Goal: Use online tool/utility: Utilize a website feature to perform a specific function

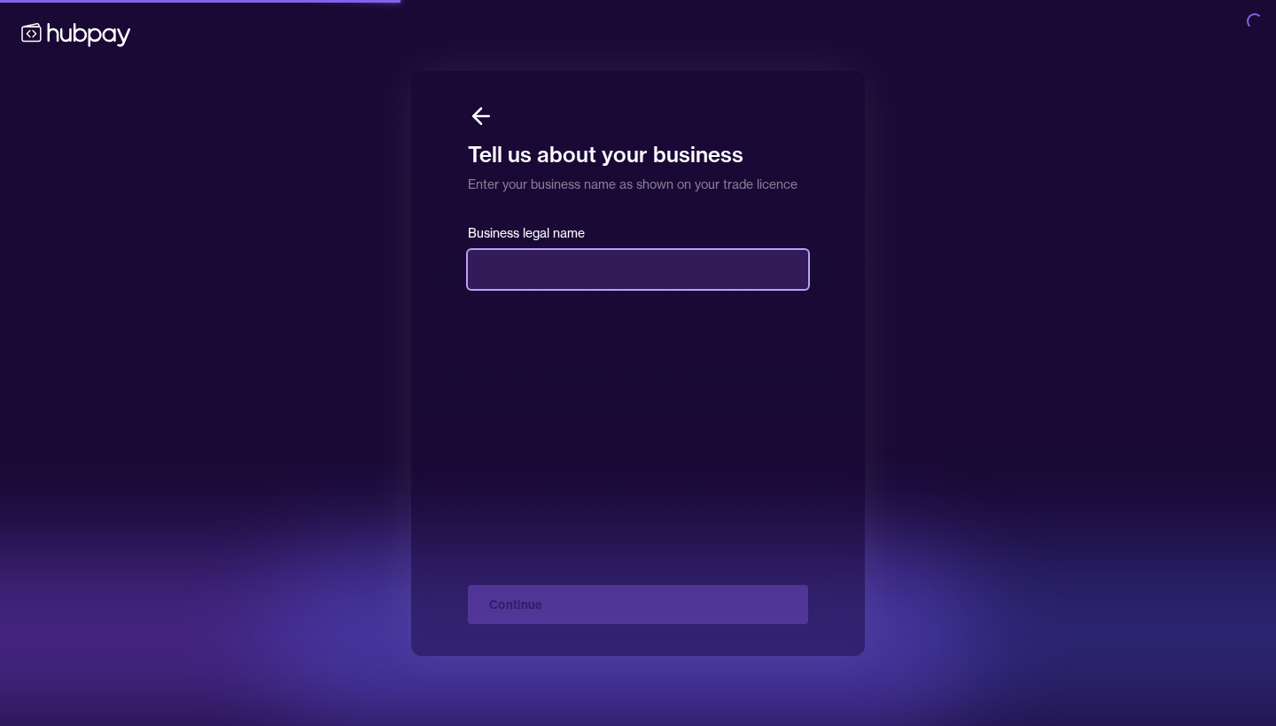
click at [602, 283] on input "text" at bounding box center [638, 269] width 340 height 39
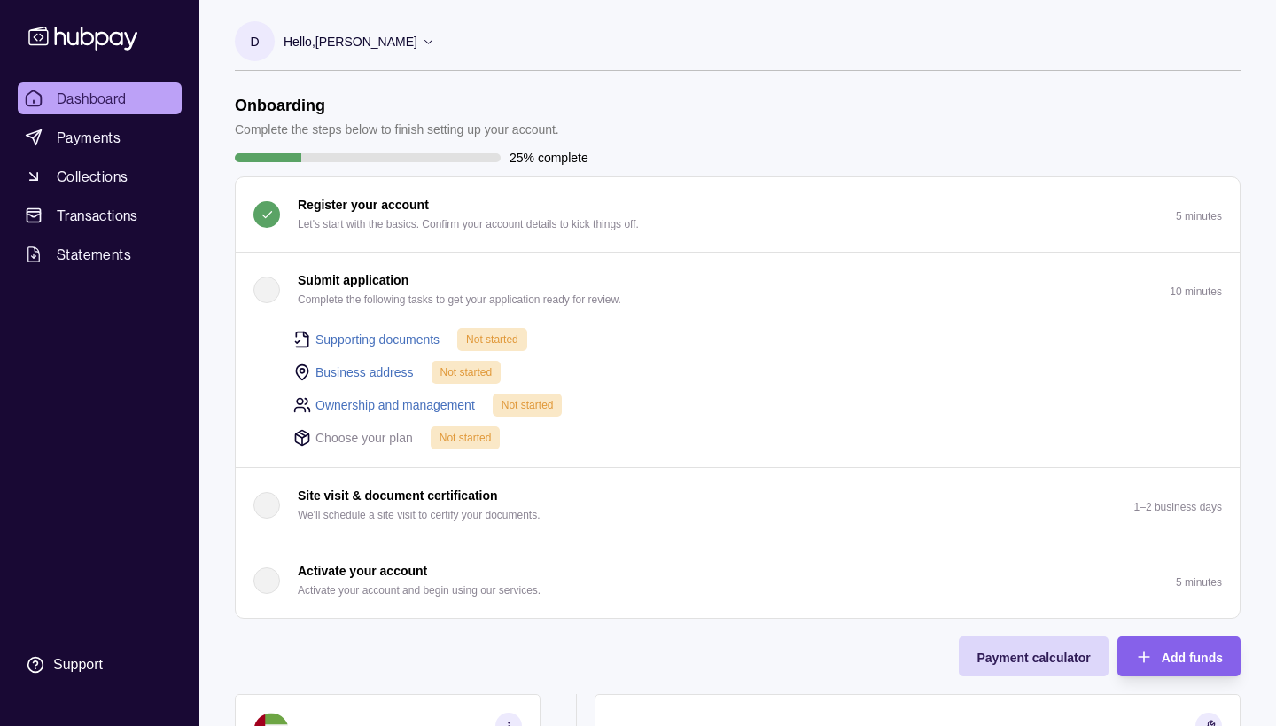
click at [665, 362] on div "Business address Not started" at bounding box center [757, 372] width 928 height 24
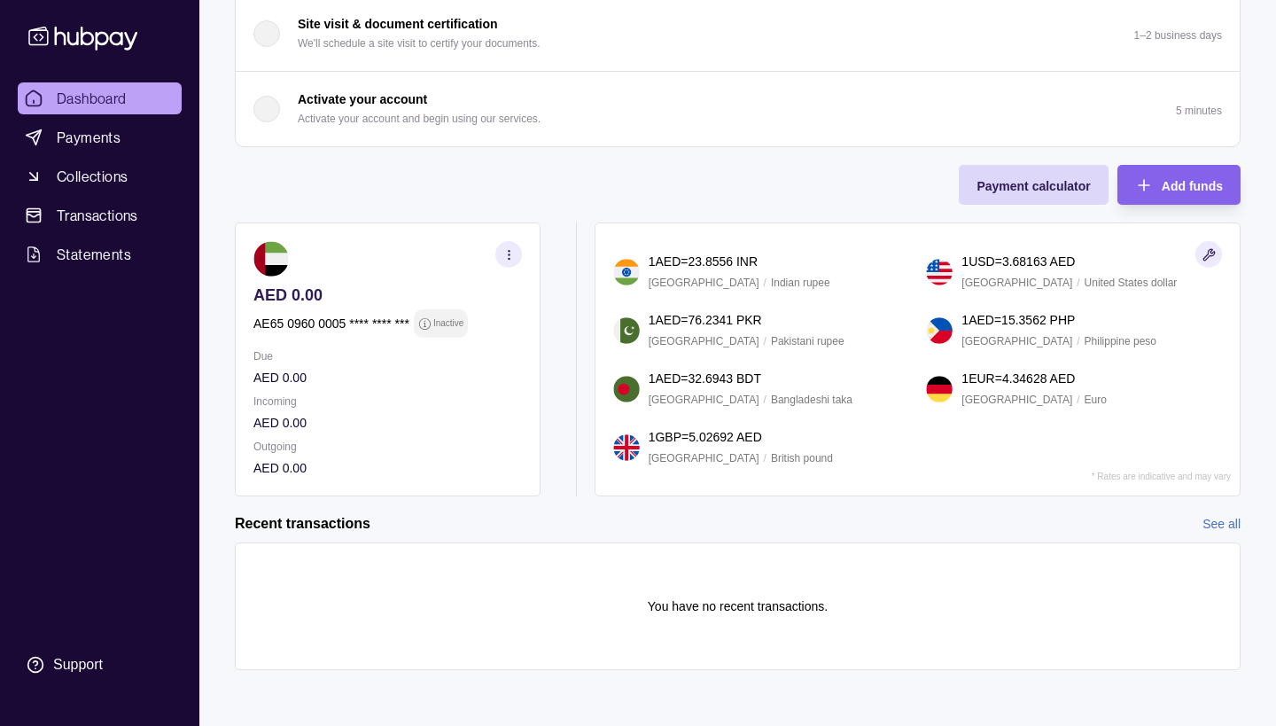
scroll to position [472, 0]
click at [620, 445] on img at bounding box center [626, 446] width 27 height 27
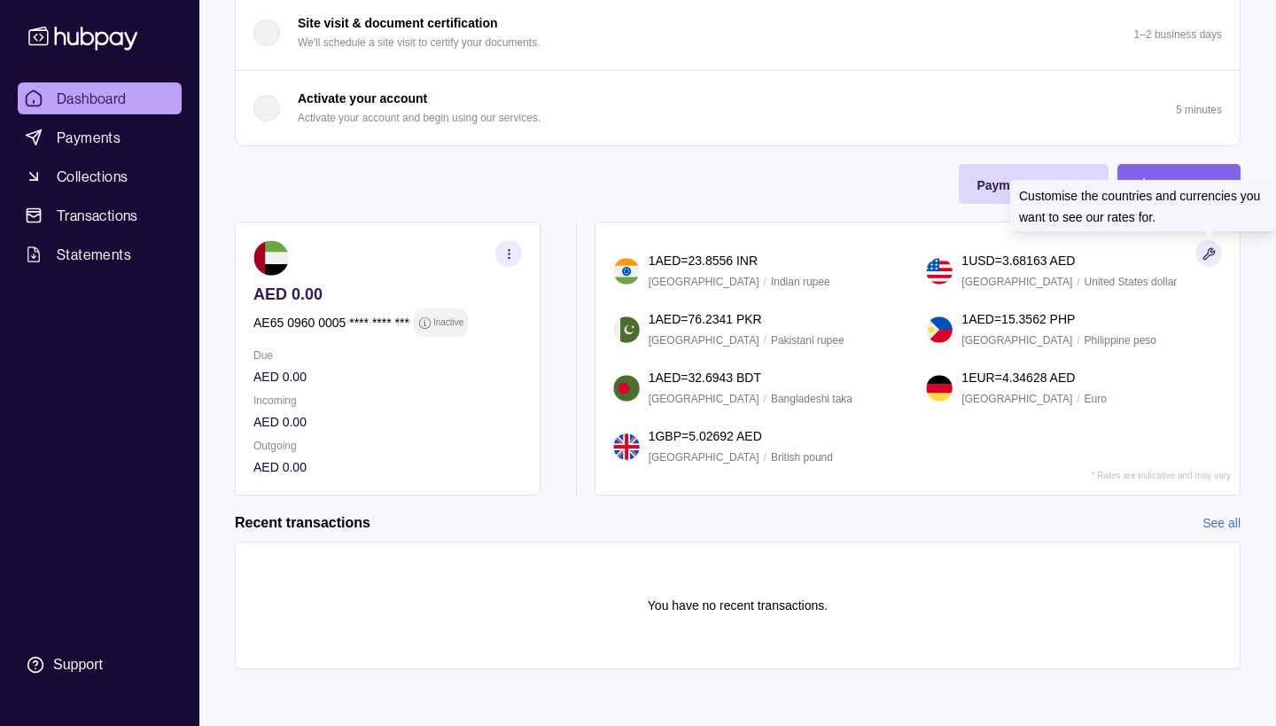
click at [1214, 252] on icon "button" at bounding box center [1208, 253] width 13 height 13
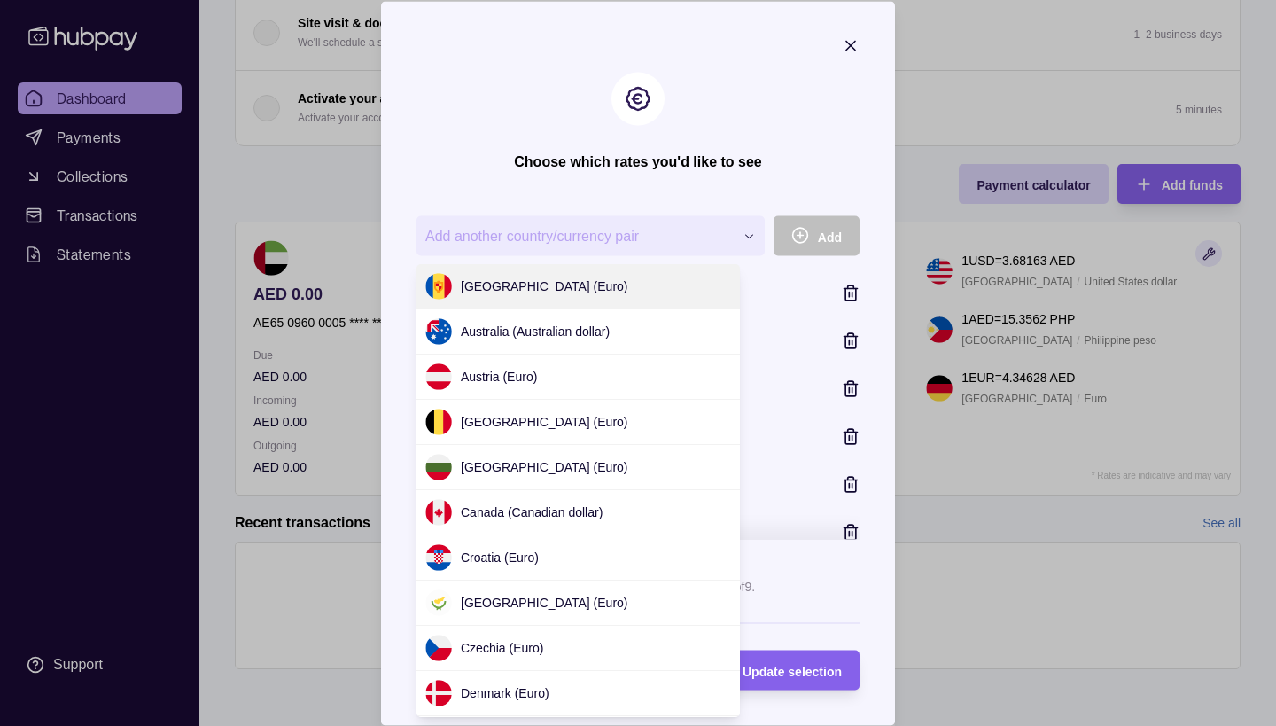
click at [711, 725] on div "**********" at bounding box center [638, 726] width 1276 height 0
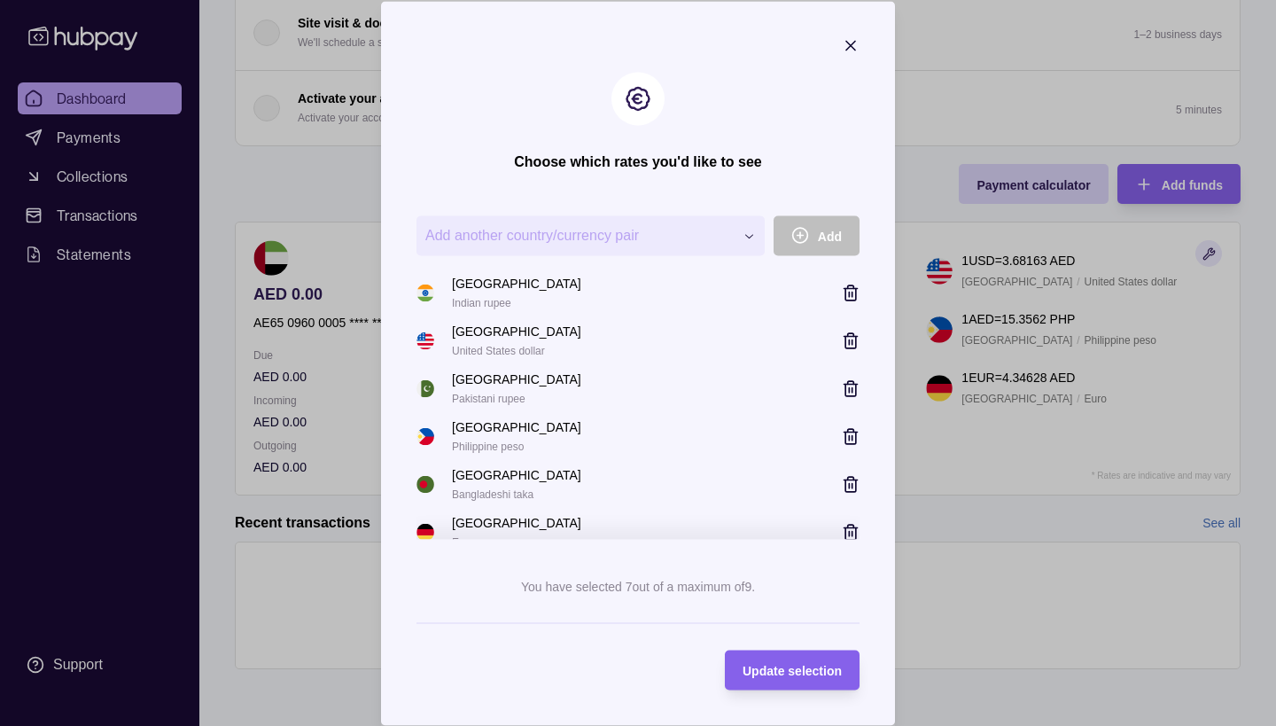
click at [805, 166] on section "**********" at bounding box center [638, 363] width 514 height 724
click at [821, 180] on div "**********" at bounding box center [637, 387] width 443 height 415
click at [844, 42] on icon "button" at bounding box center [851, 45] width 18 height 18
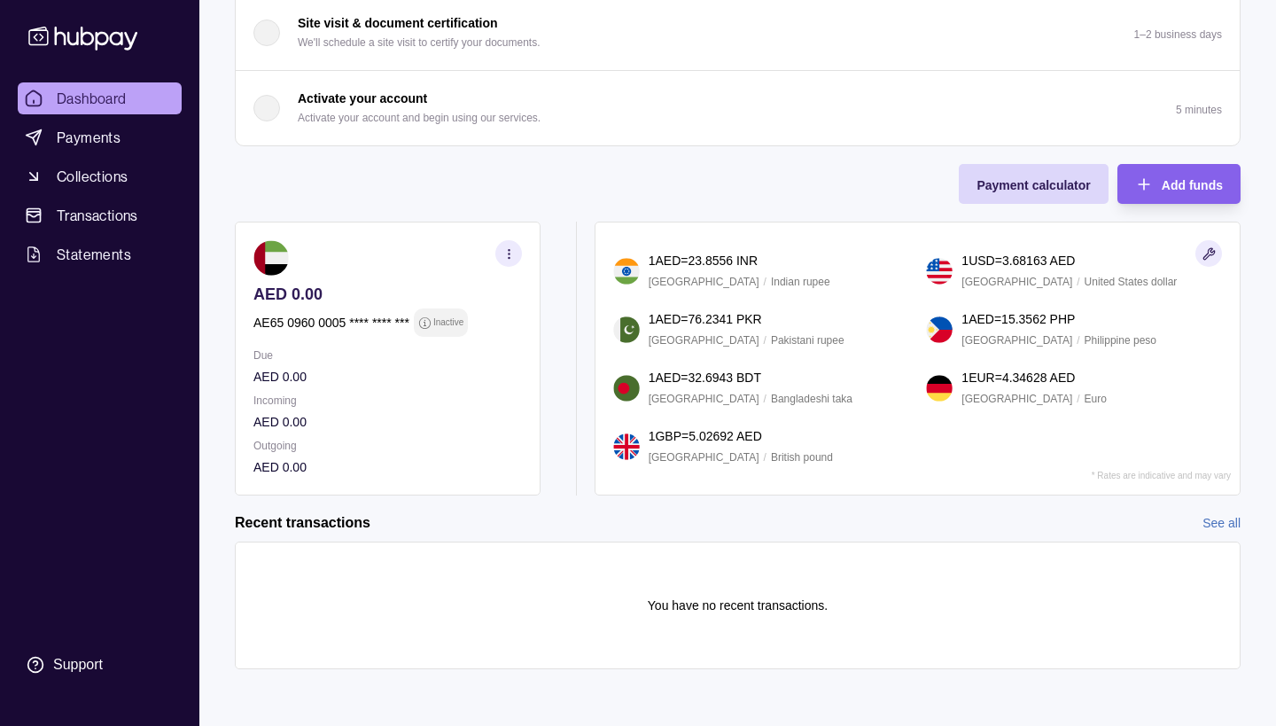
click at [813, 492] on section "1 AED = 23.8556 INR [GEOGRAPHIC_DATA] / Indian rupee 1 USD = 3.68163 AED [GEOGR…" at bounding box center [917, 358] width 646 height 274
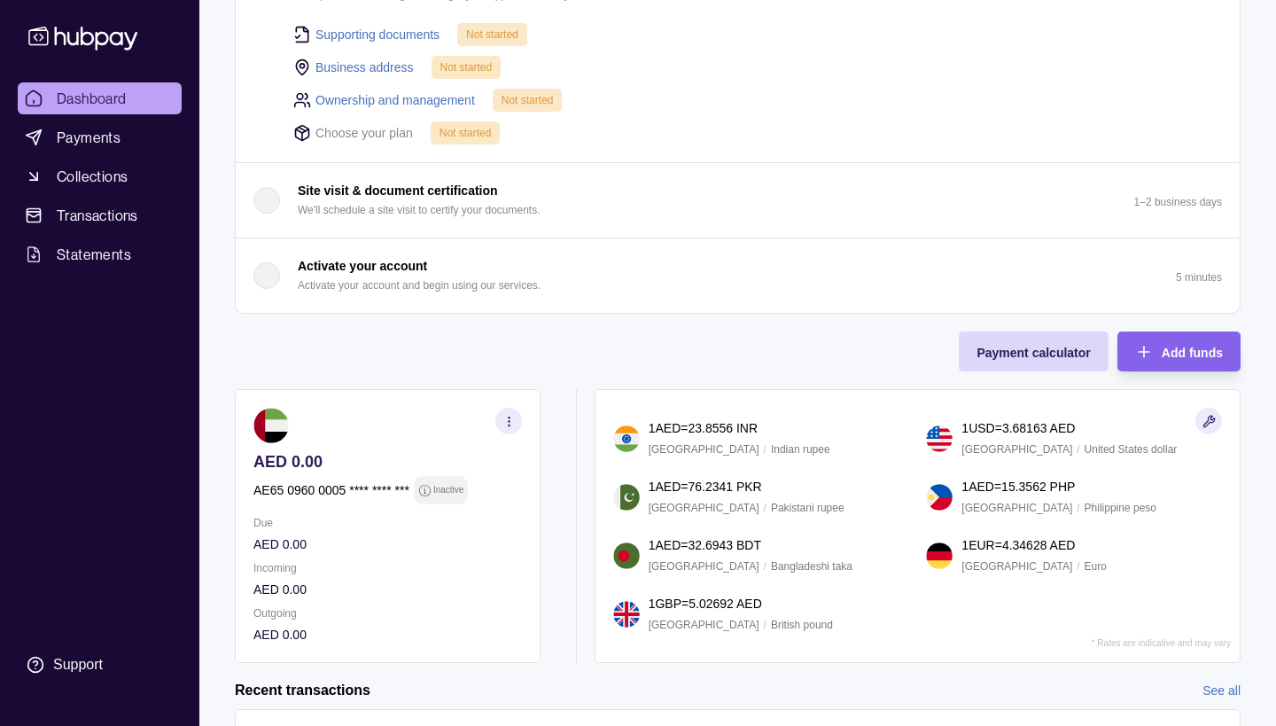
scroll to position [300, 0]
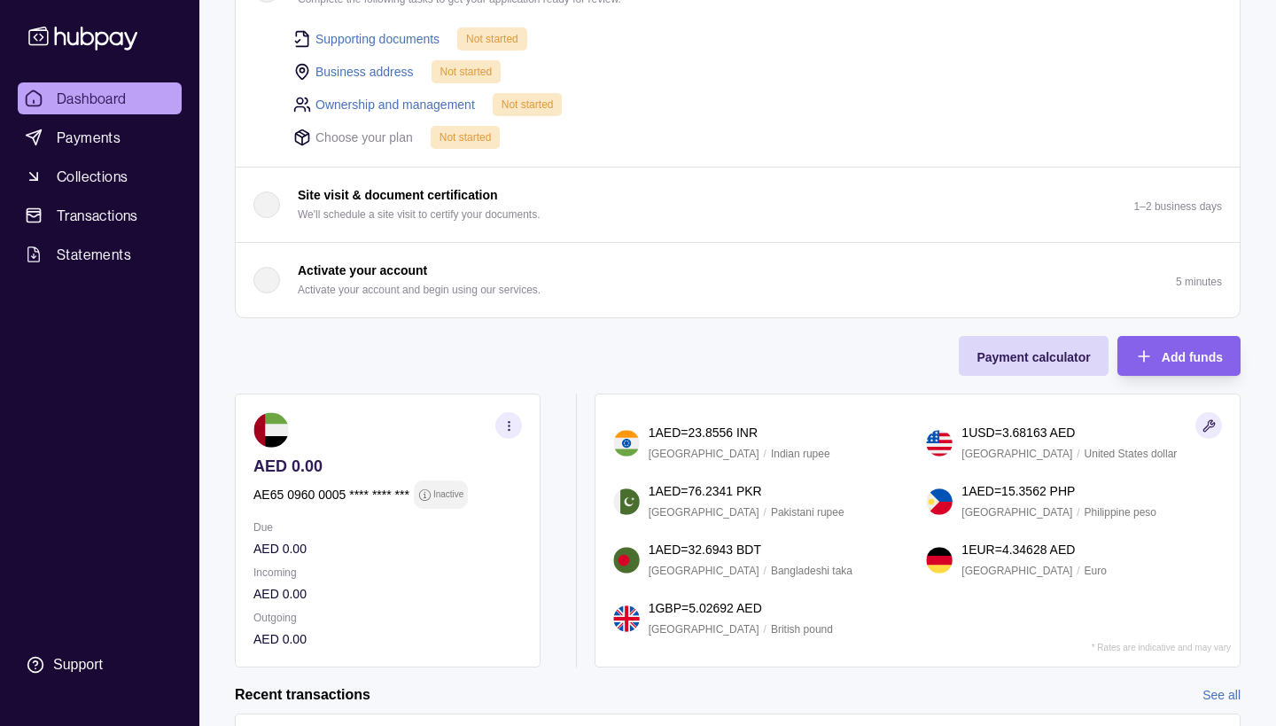
click at [617, 613] on img at bounding box center [626, 618] width 27 height 27
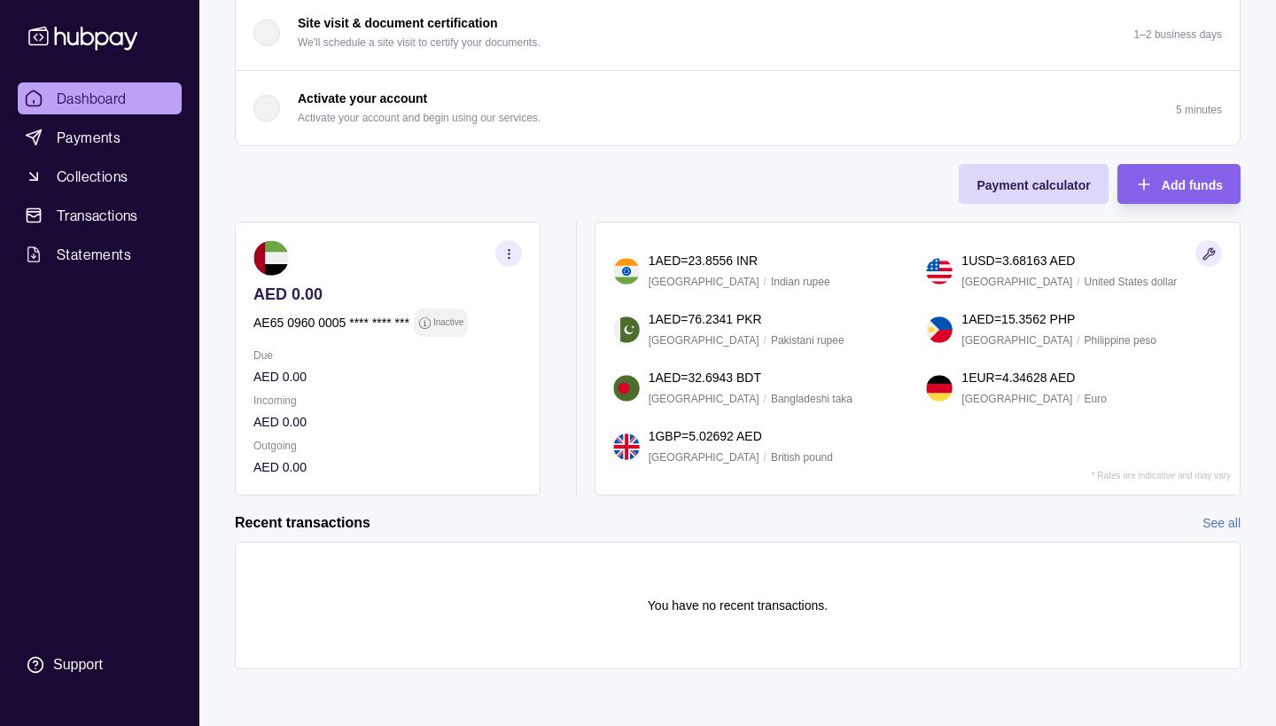
scroll to position [472, 0]
click at [1202, 252] on icon "button" at bounding box center [1208, 253] width 13 height 13
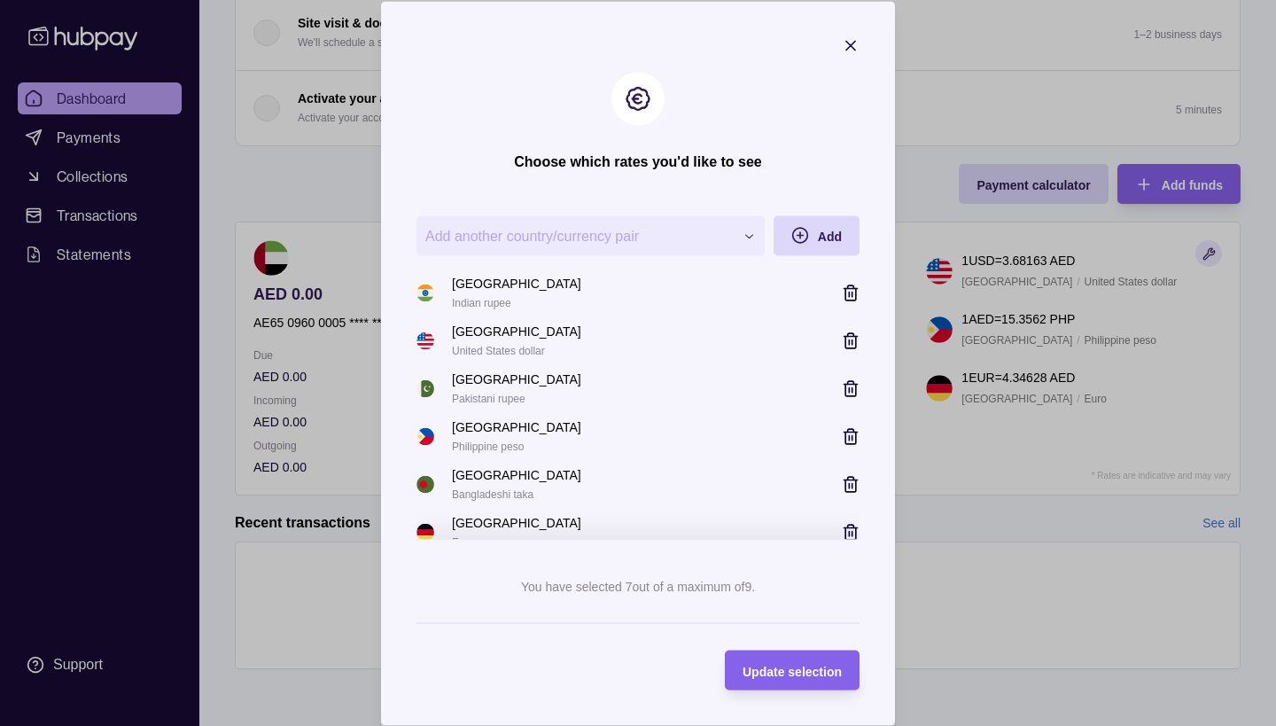
click at [850, 384] on icon "button" at bounding box center [851, 388] width 18 height 18
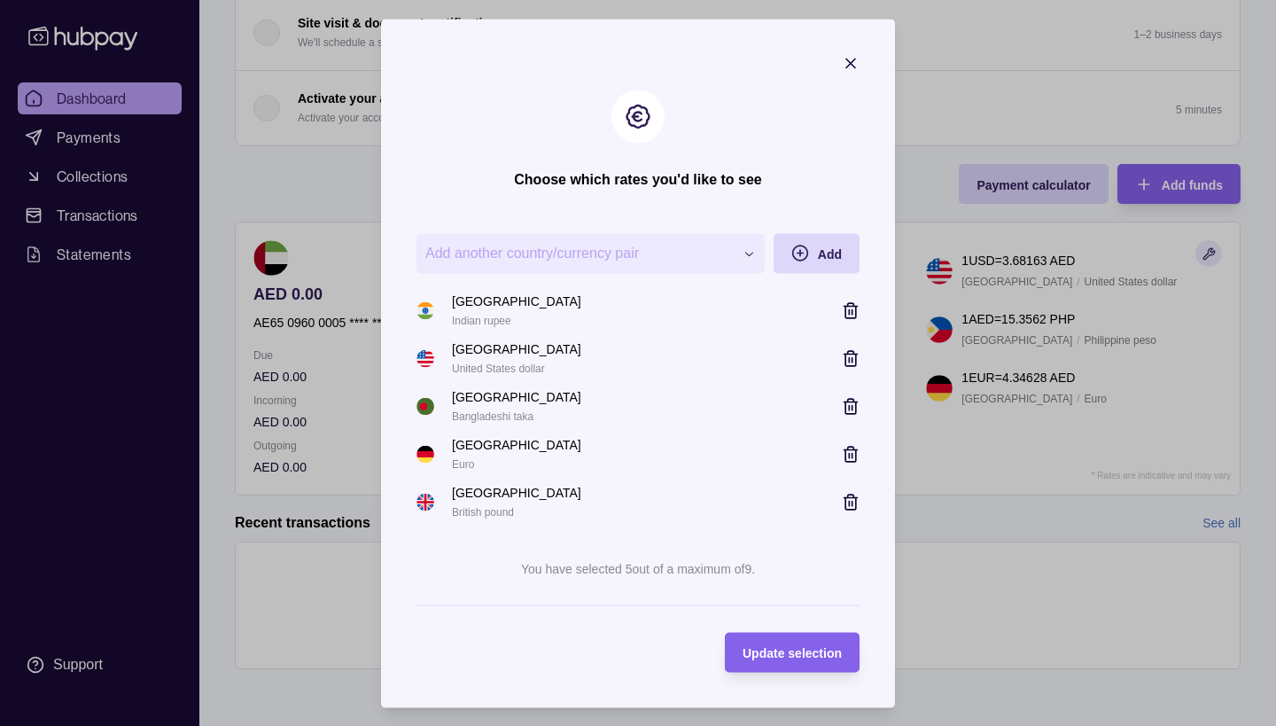
click at [852, 310] on icon "button" at bounding box center [852, 311] width 0 height 4
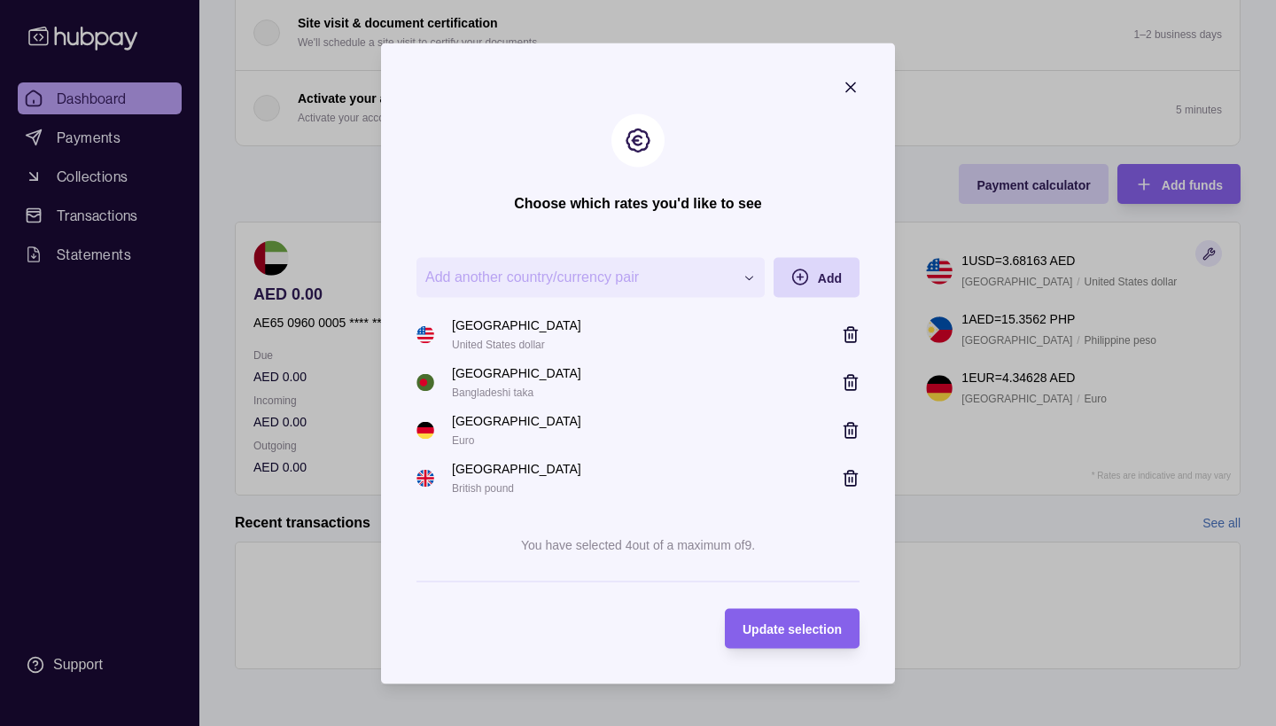
click at [856, 384] on icon "button" at bounding box center [850, 383] width 11 height 12
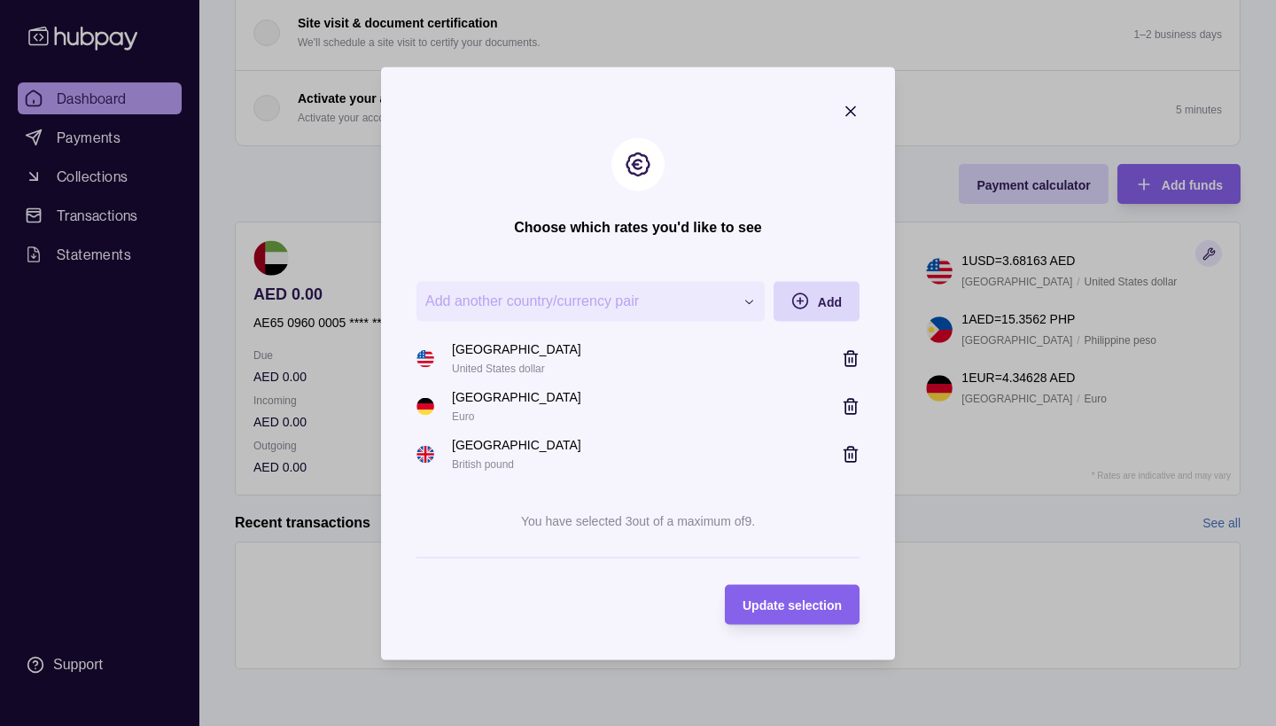
click at [699, 725] on div "**********" at bounding box center [638, 726] width 1276 height 0
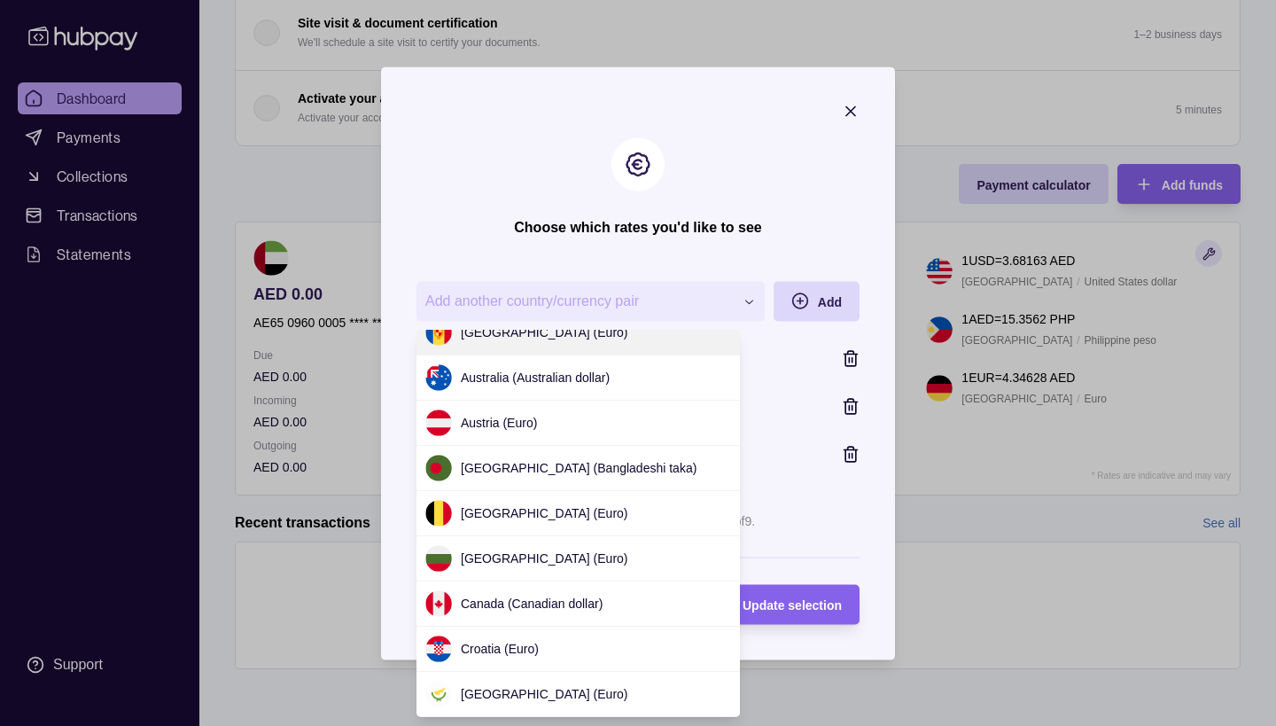
scroll to position [0, 0]
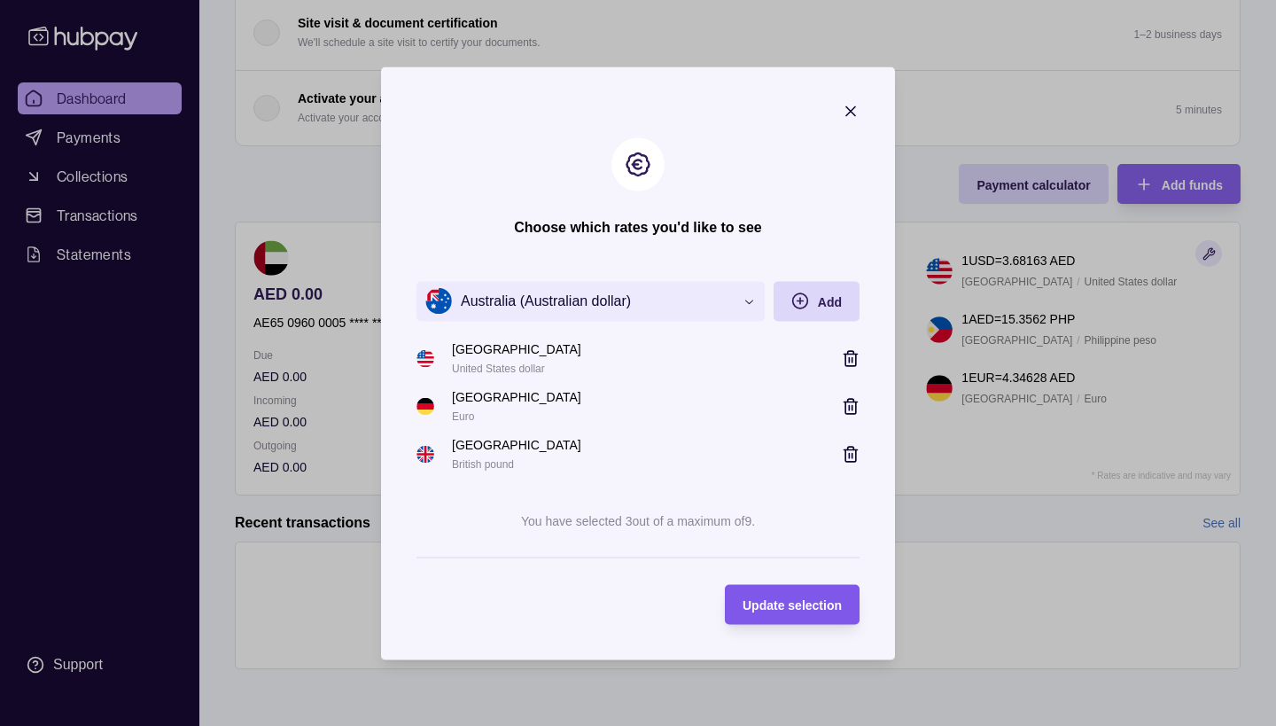
click at [793, 610] on span "Update selection" at bounding box center [791, 605] width 99 height 14
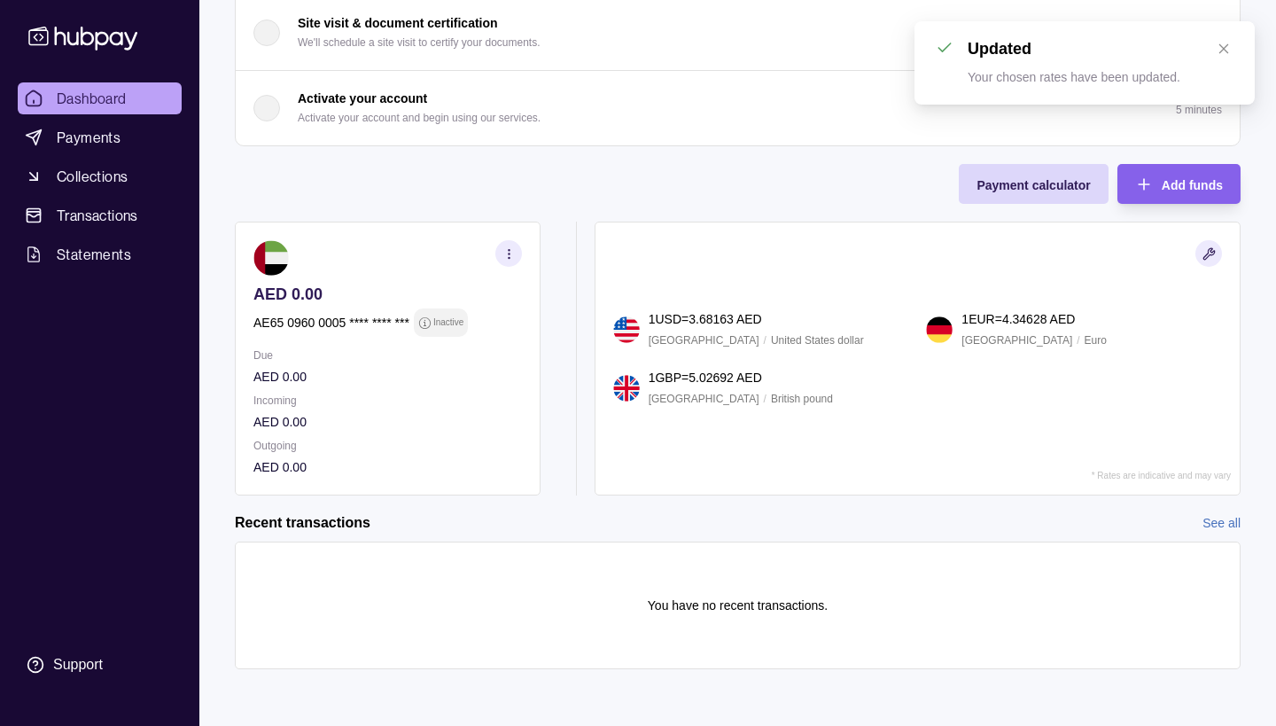
click at [717, 376] on p "1 GBP = 5.02692 AED" at bounding box center [704, 377] width 113 height 19
click at [607, 382] on section "1 USD = 3.68163 AED [GEOGRAPHIC_DATA] / United States dollar 1 EUR = 4.34628 AE…" at bounding box center [917, 358] width 646 height 274
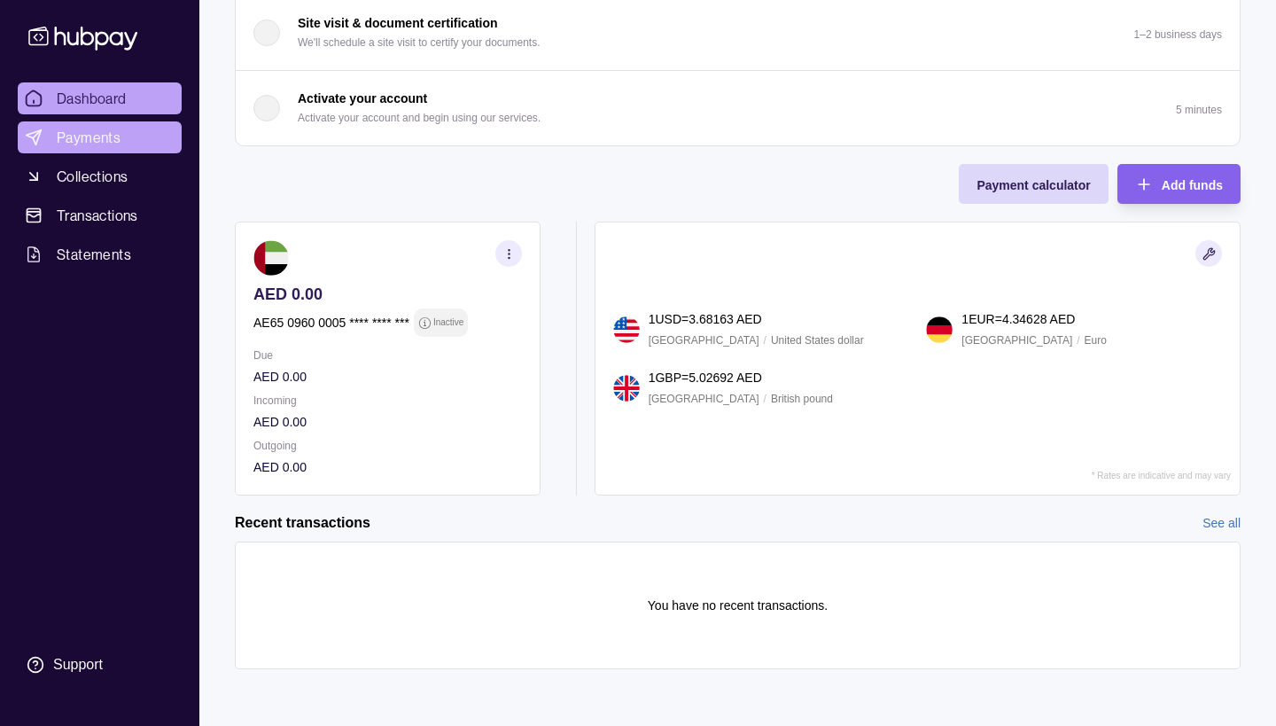
click at [109, 128] on span "Payments" at bounding box center [89, 137] width 64 height 21
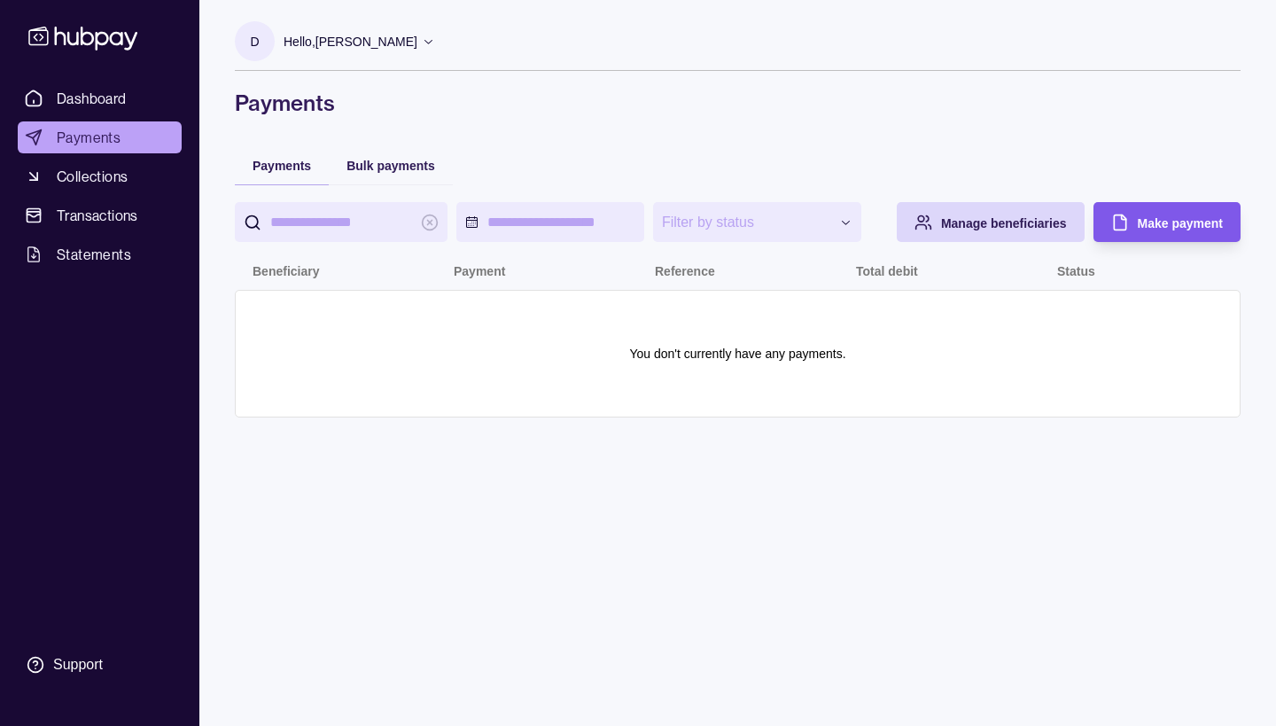
click at [1136, 242] on div "Make payment" at bounding box center [1153, 222] width 138 height 40
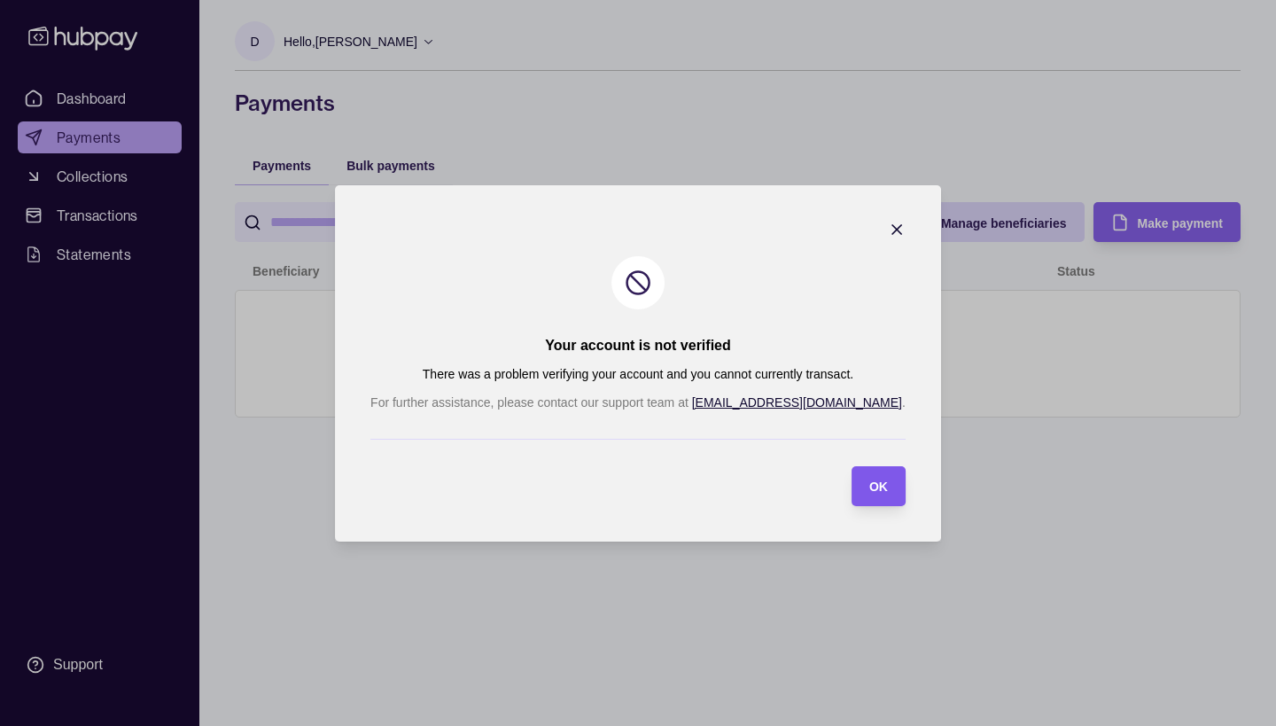
click at [844, 482] on div "button" at bounding box center [851, 485] width 14 height 14
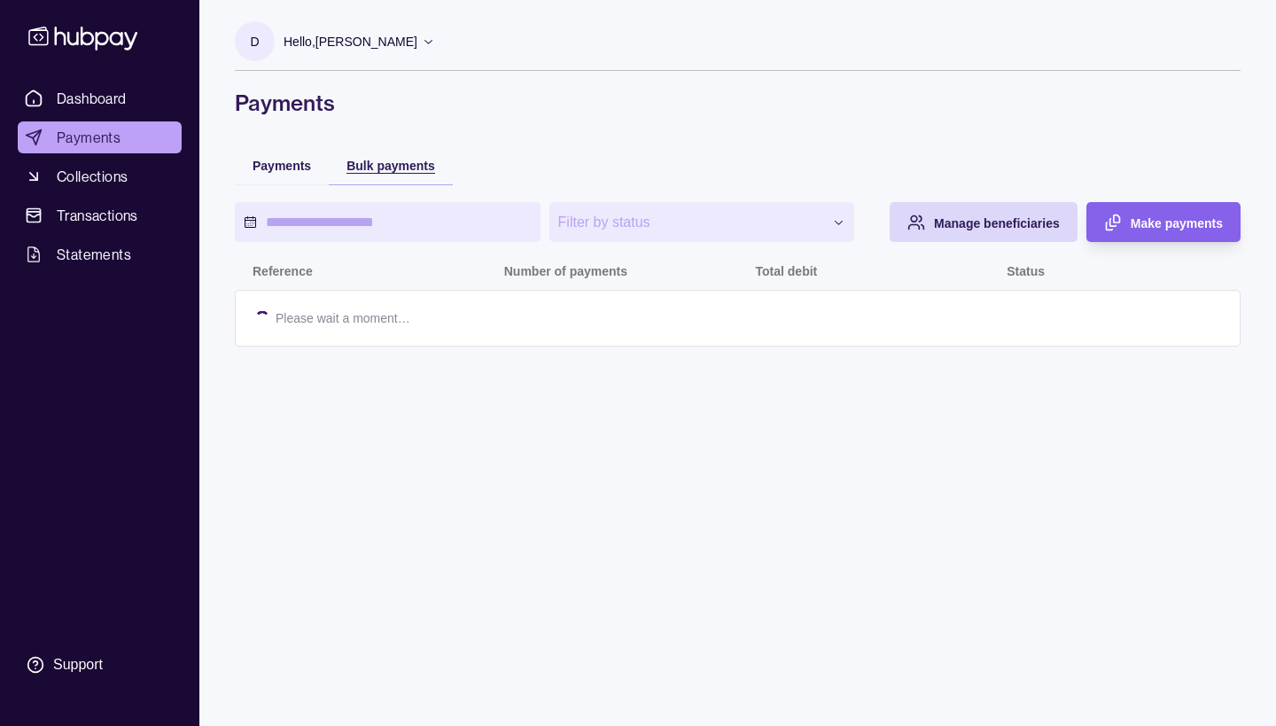
click at [377, 170] on span "Bulk payments" at bounding box center [390, 166] width 89 height 14
click at [301, 164] on span "Payments" at bounding box center [281, 166] width 58 height 14
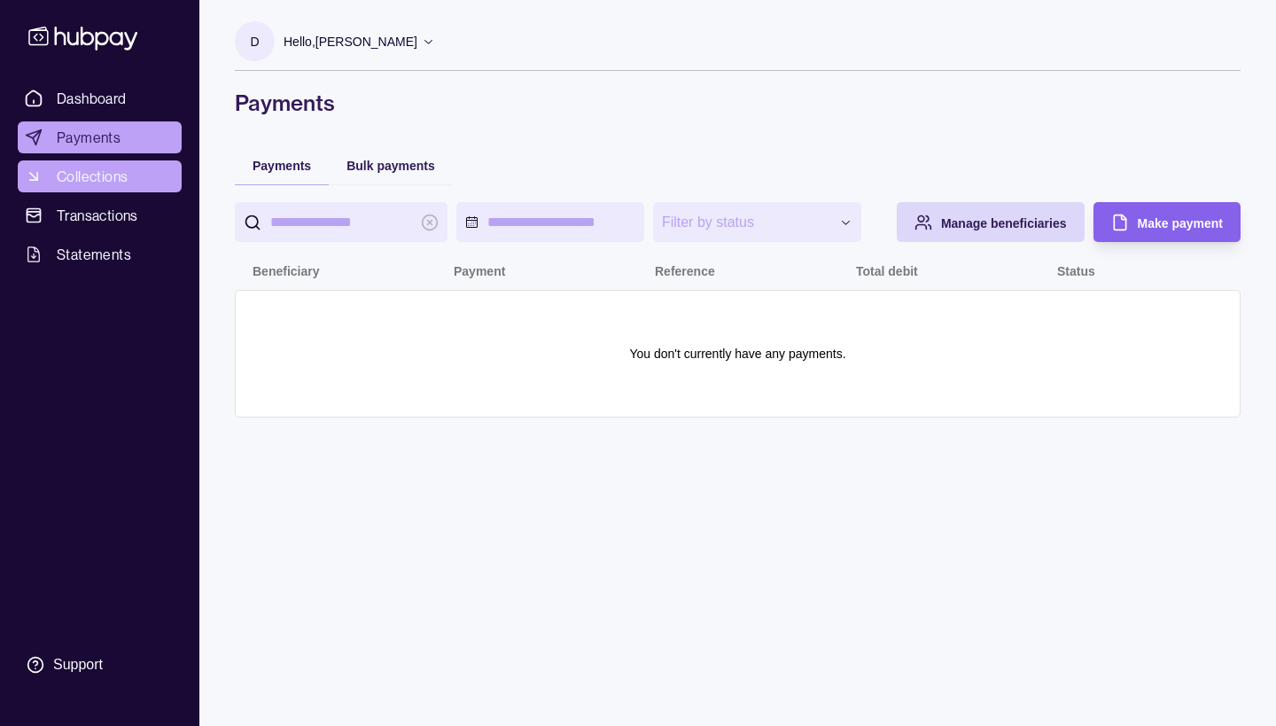
click at [110, 182] on span "Collections" at bounding box center [92, 176] width 71 height 21
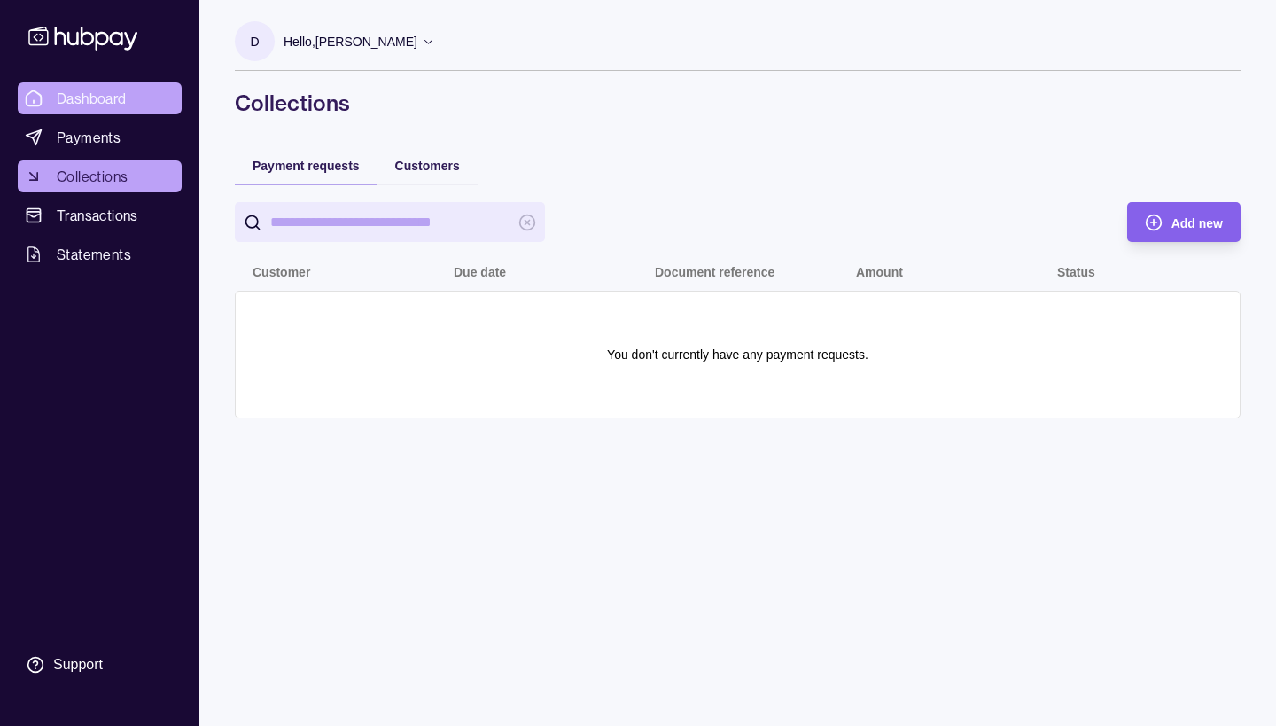
click at [106, 95] on span "Dashboard" at bounding box center [92, 98] width 70 height 21
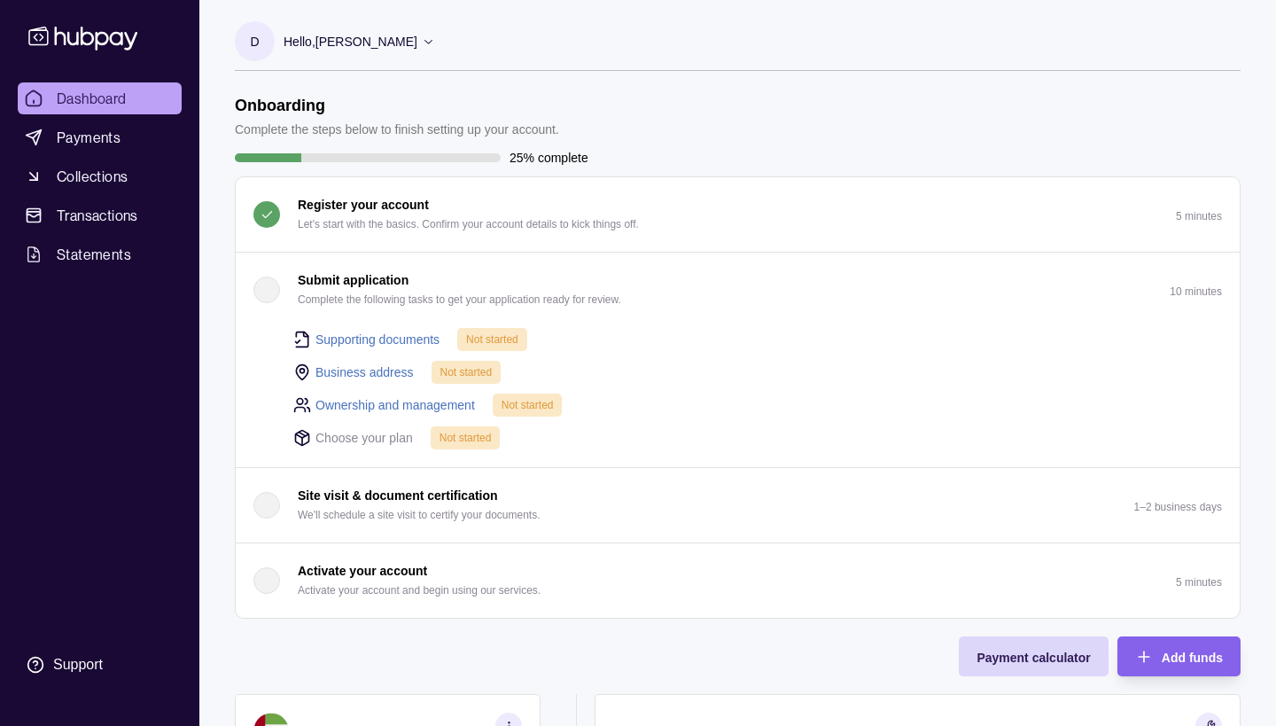
click at [818, 111] on header "Onboarding Complete the steps below to finish setting up your account." at bounding box center [738, 117] width 1006 height 43
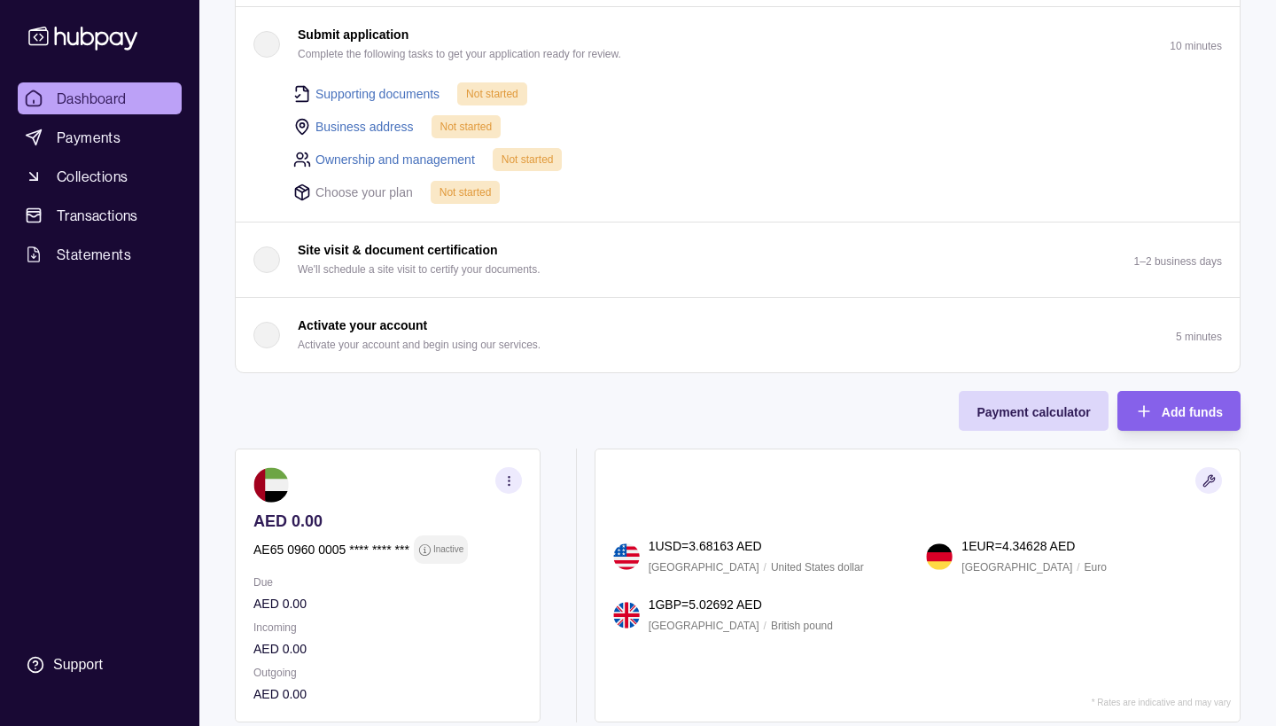
scroll to position [248, 0]
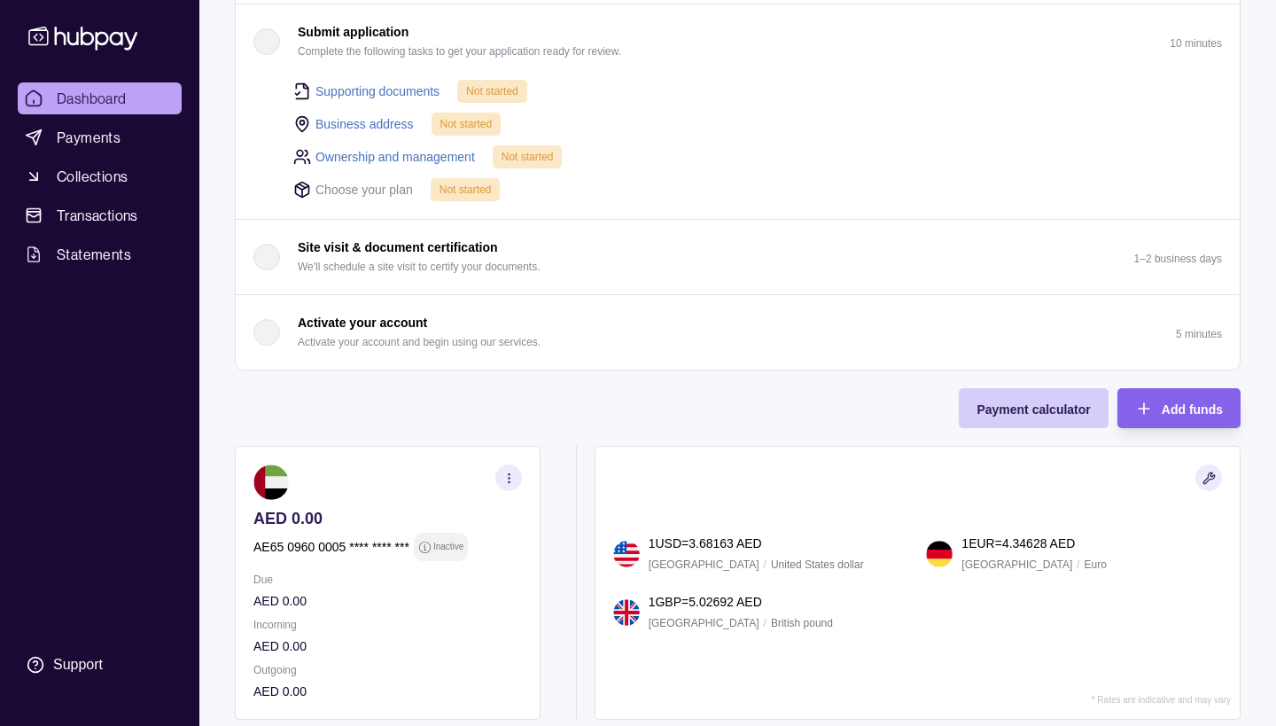
click at [1042, 401] on div "Payment calculator" at bounding box center [1032, 408] width 113 height 21
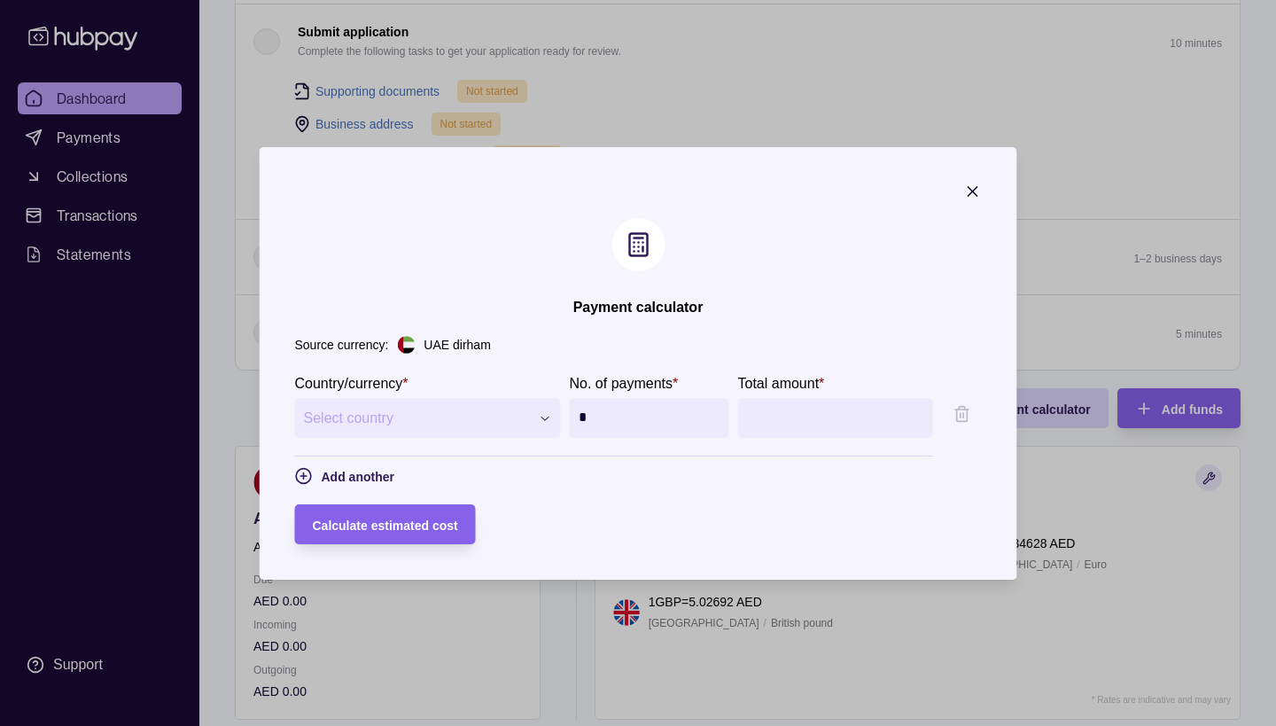
click at [820, 300] on section "**********" at bounding box center [638, 363] width 757 height 432
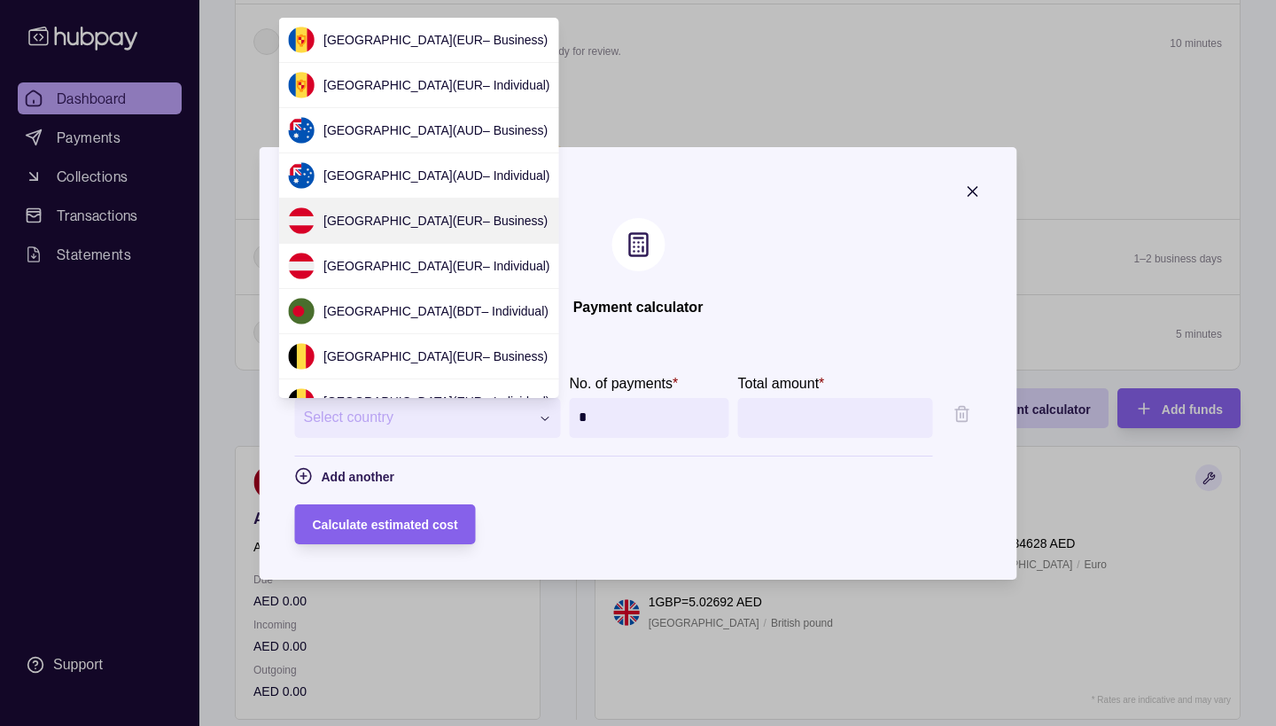
scroll to position [3855, 0]
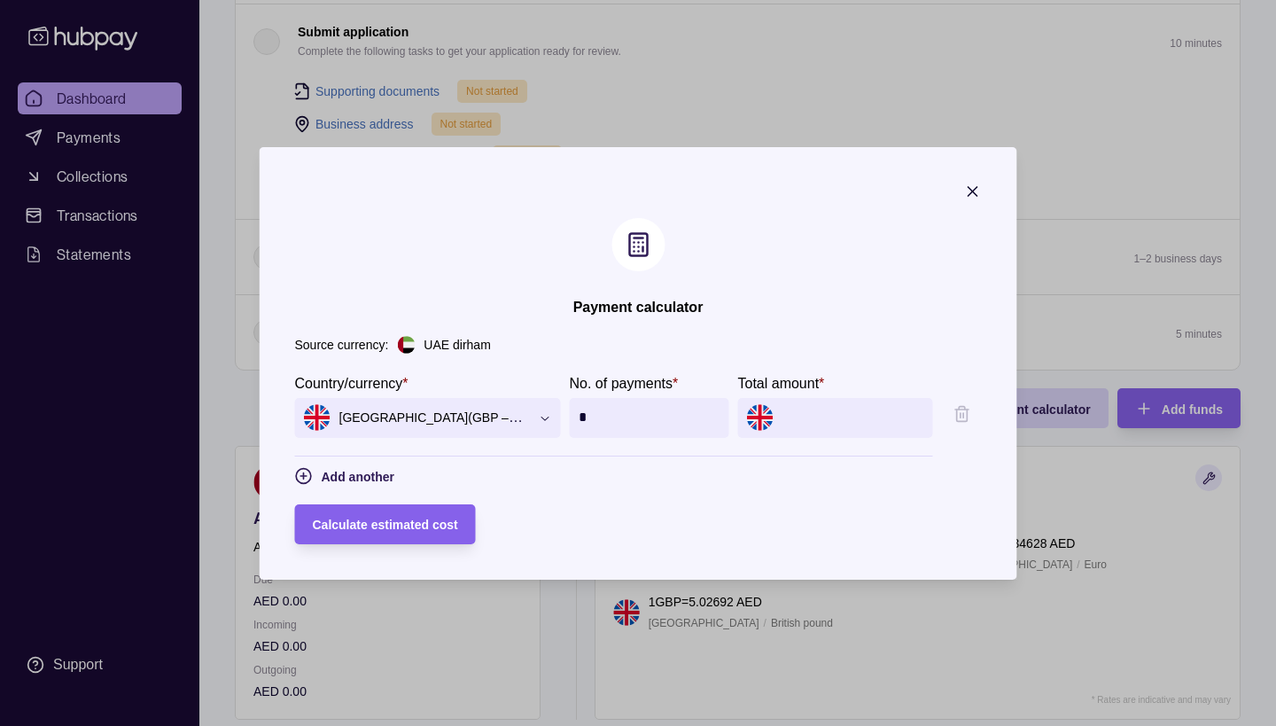
click at [632, 415] on input "*" at bounding box center [650, 418] width 142 height 40
type input "***"
click at [796, 395] on section "Total amount *" at bounding box center [835, 405] width 195 height 66
click at [811, 423] on input "Total amount *" at bounding box center [853, 418] width 142 height 40
click at [427, 520] on span "Calculate estimated cost" at bounding box center [385, 524] width 145 height 14
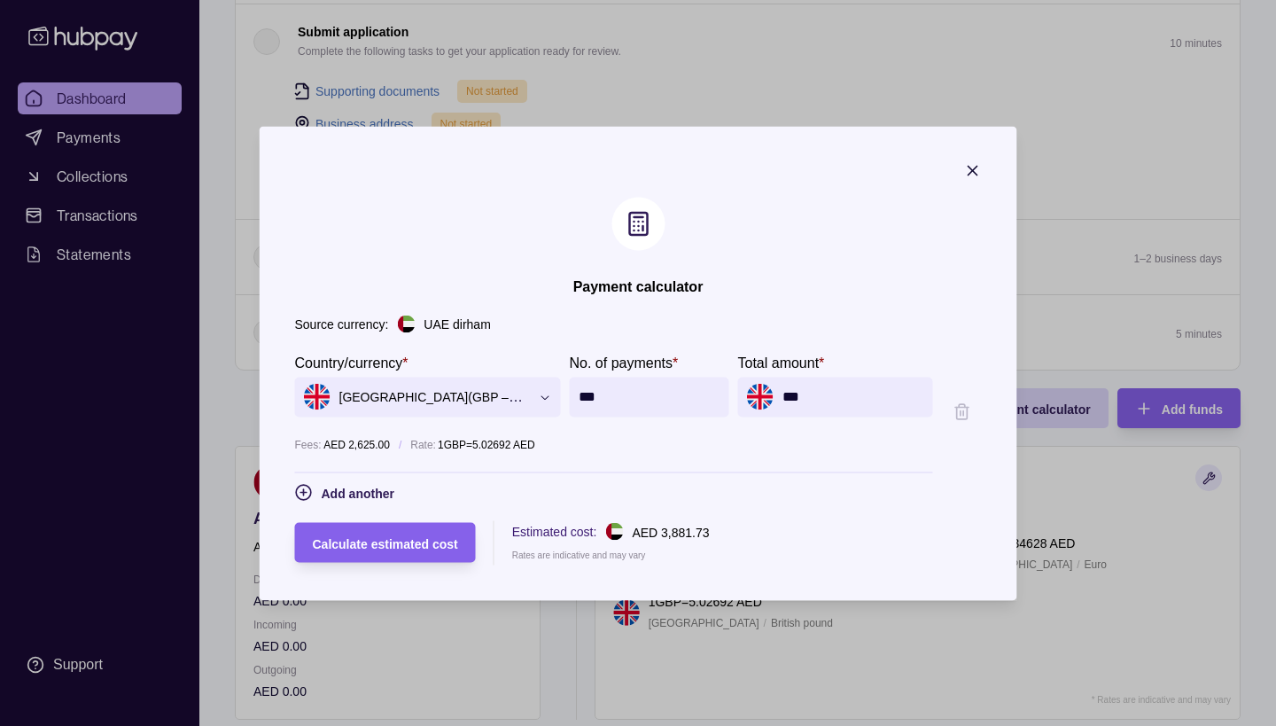
click at [829, 388] on input "***" at bounding box center [853, 397] width 142 height 40
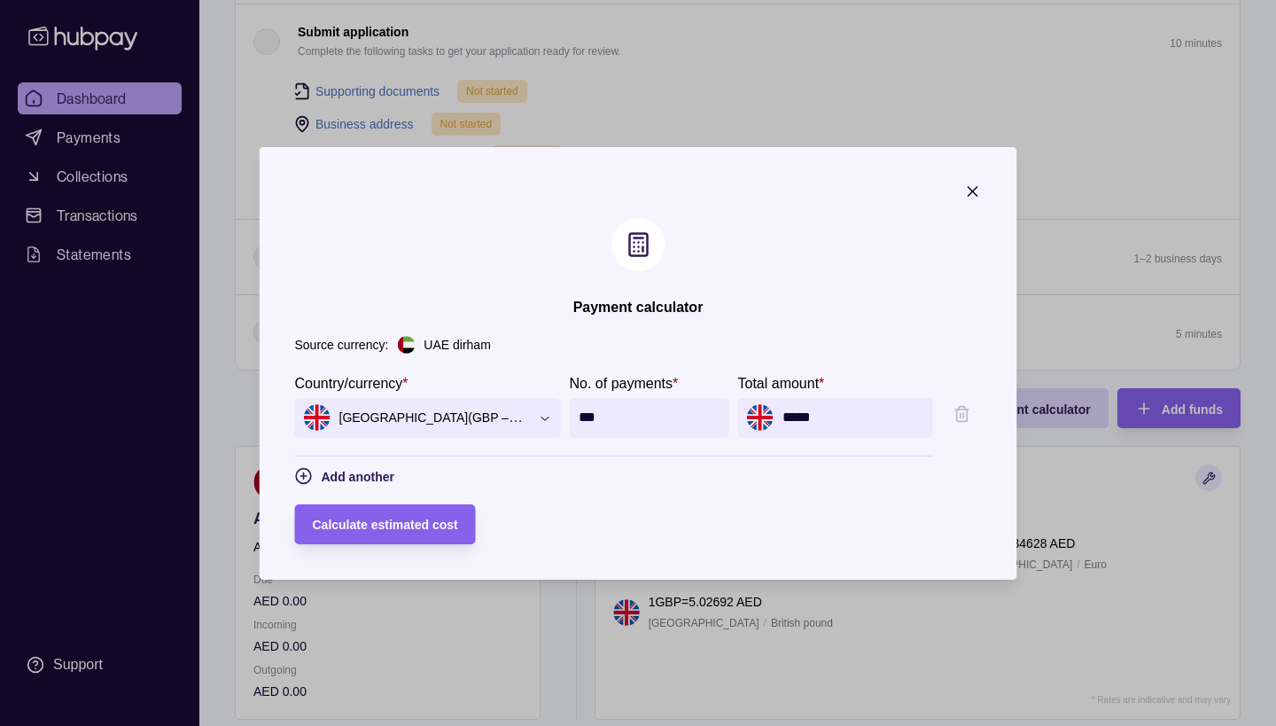
type input "******"
click at [438, 522] on span "Calculate estimated cost" at bounding box center [385, 524] width 145 height 14
